Goal: Information Seeking & Learning: Learn about a topic

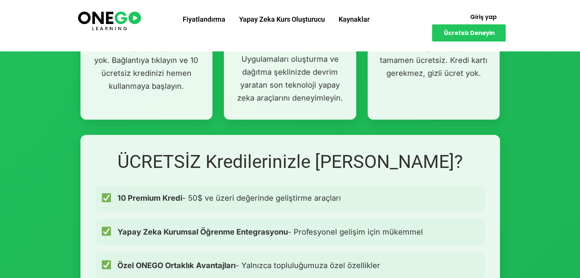
scroll to position [730, 0]
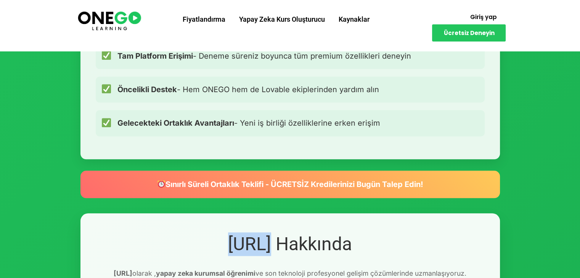
drag, startPoint x: 211, startPoint y: 246, endPoint x: 270, endPoint y: 245, distance: 59.1
click at [270, 245] on font "ONEGO.ai Hakkında" at bounding box center [290, 244] width 124 height 22
click at [242, 234] on font "ONEGO.ai Hakkında" at bounding box center [290, 244] width 124 height 22
drag, startPoint x: 209, startPoint y: 241, endPoint x: 270, endPoint y: 241, distance: 61.4
click at [270, 241] on h2 "ONEGO.ai Hakkında" at bounding box center [290, 245] width 389 height 24
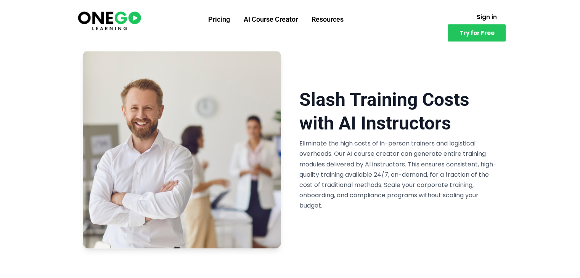
scroll to position [1460, 0]
